Goal: Browse casually

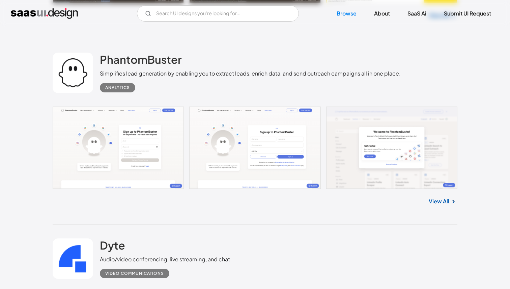
scroll to position [1651, 0]
click at [438, 203] on link "View All" at bounding box center [439, 202] width 21 height 8
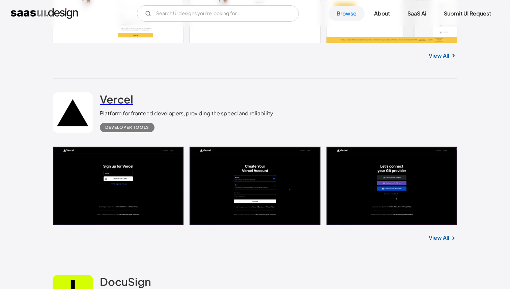
scroll to position [700, 0]
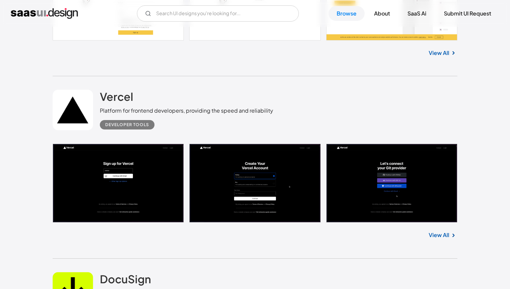
click at [435, 234] on link "View All" at bounding box center [439, 235] width 21 height 8
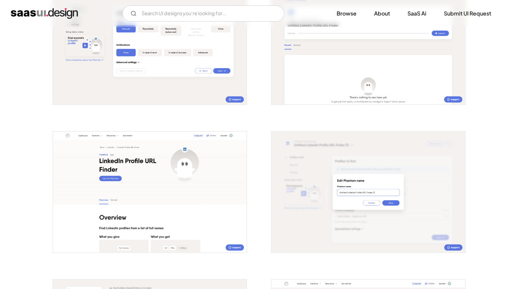
scroll to position [769, 0]
